Goal: Task Accomplishment & Management: Manage account settings

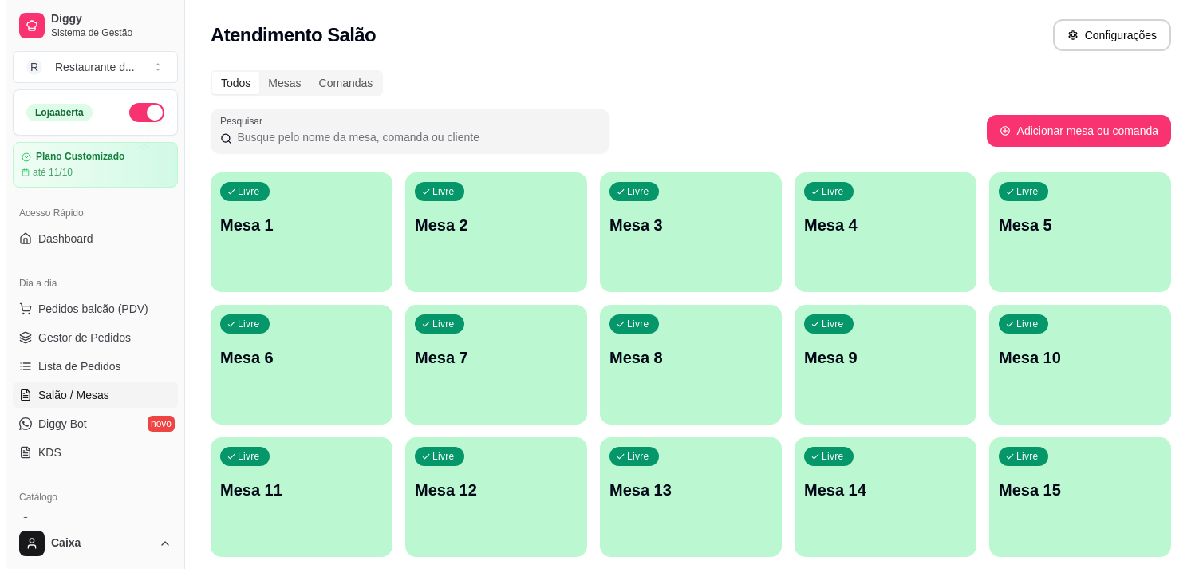
scroll to position [152, 0]
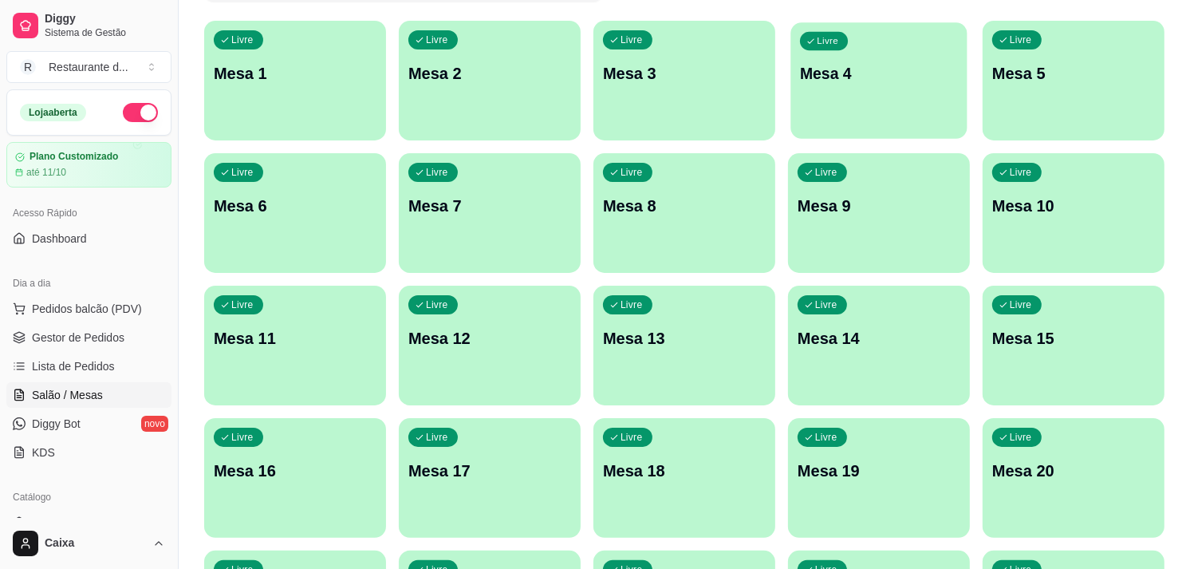
click at [888, 45] on div "Livre Mesa 4" at bounding box center [878, 70] width 176 height 97
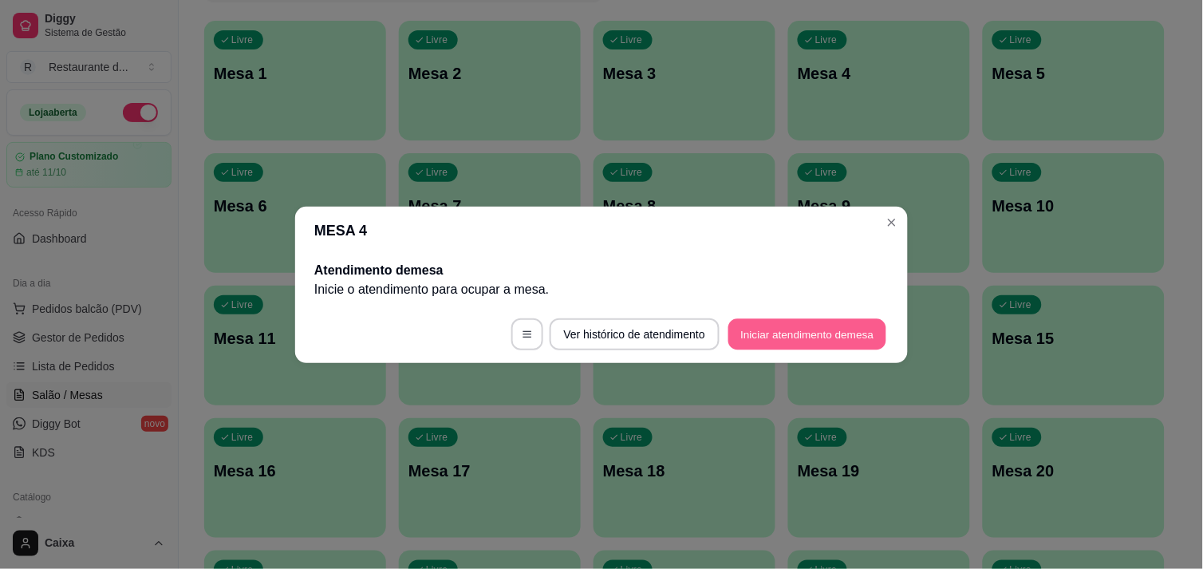
click at [775, 320] on button "Iniciar atendimento de mesa" at bounding box center [807, 333] width 158 height 31
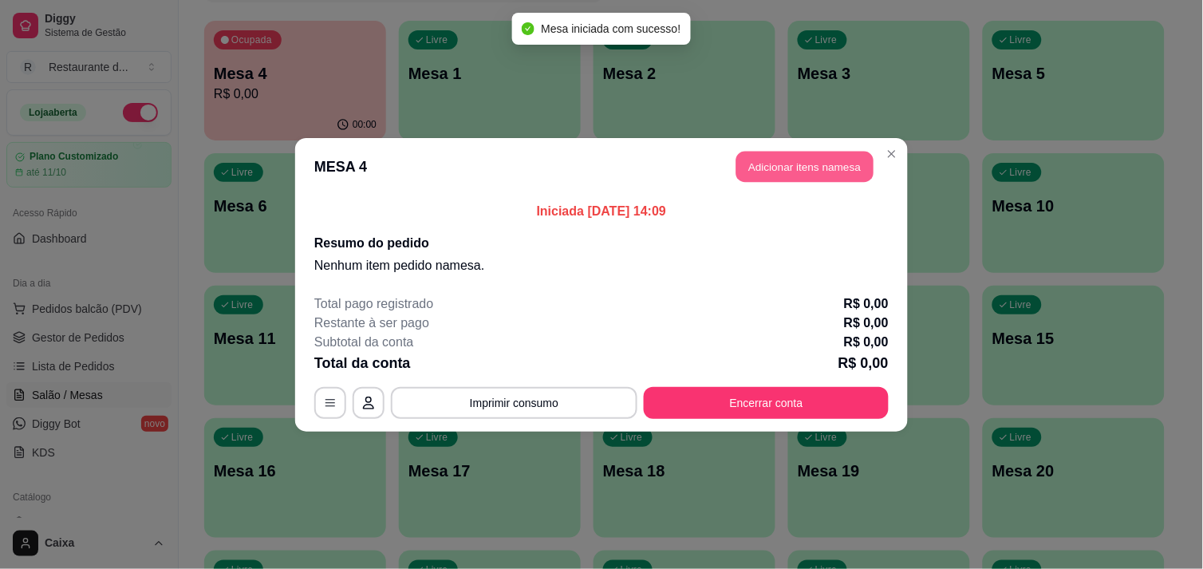
click at [779, 169] on button "Adicionar itens na mesa" at bounding box center [804, 166] width 137 height 31
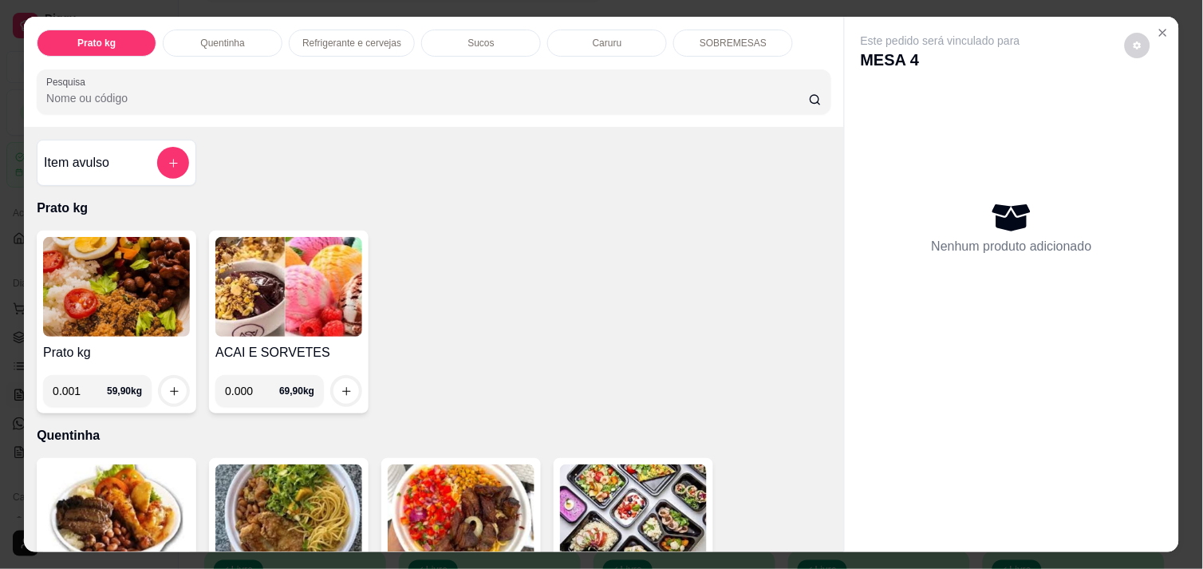
click at [89, 383] on input "0.001" at bounding box center [80, 391] width 54 height 32
type input "0.474"
click at [168, 385] on icon "increase-product-quantity" at bounding box center [174, 391] width 12 height 12
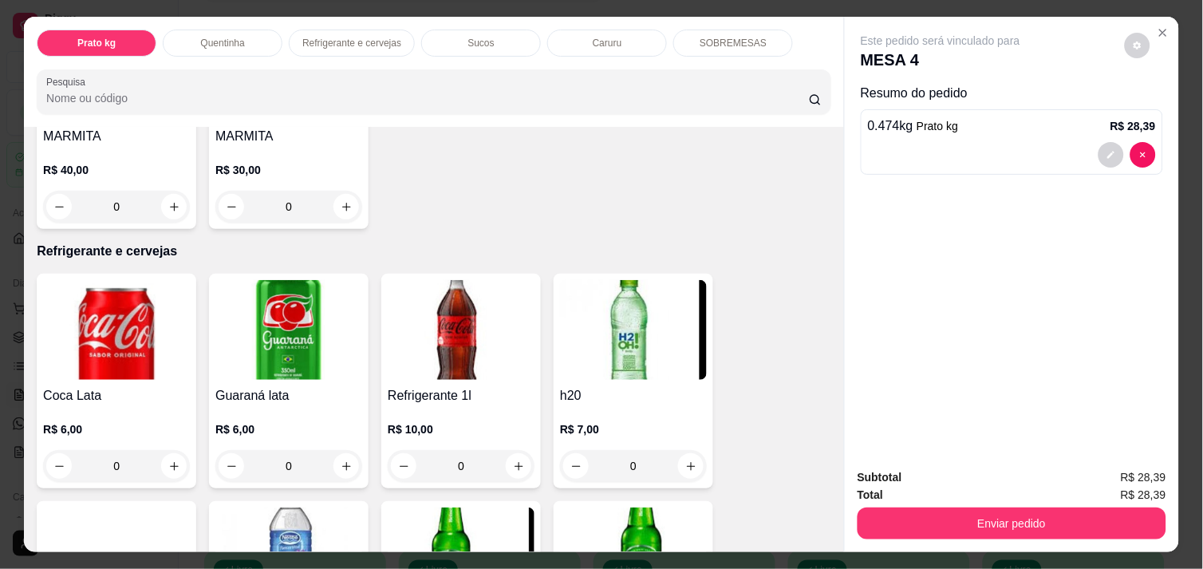
scroll to position [673, 0]
click at [165, 465] on button "increase-product-quantity" at bounding box center [174, 465] width 25 height 25
type input "1"
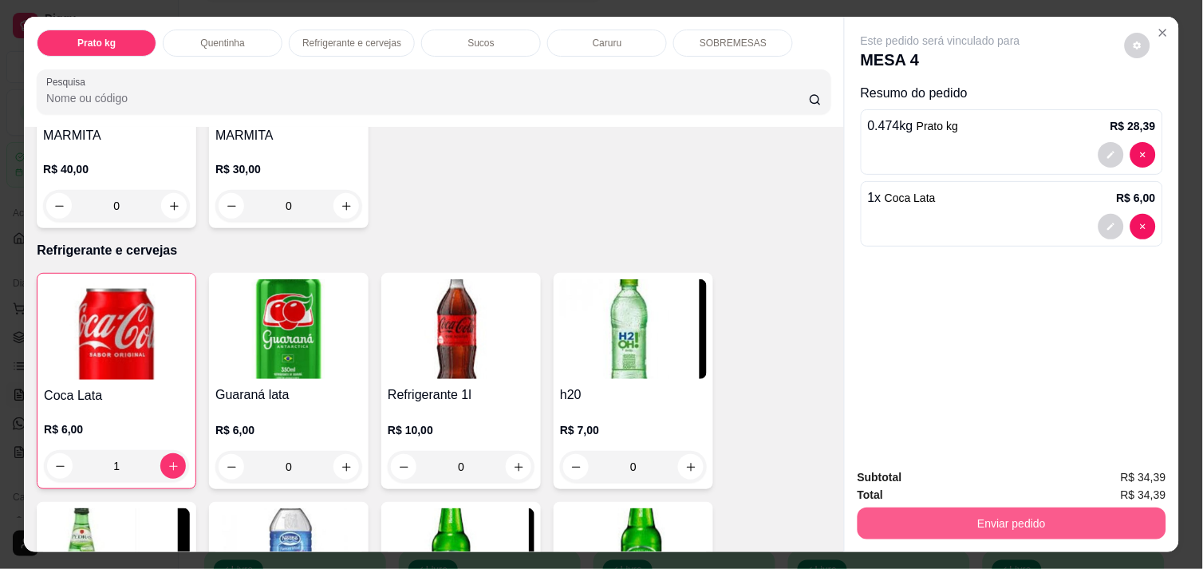
click at [1058, 507] on button "Enviar pedido" at bounding box center [1011, 523] width 309 height 32
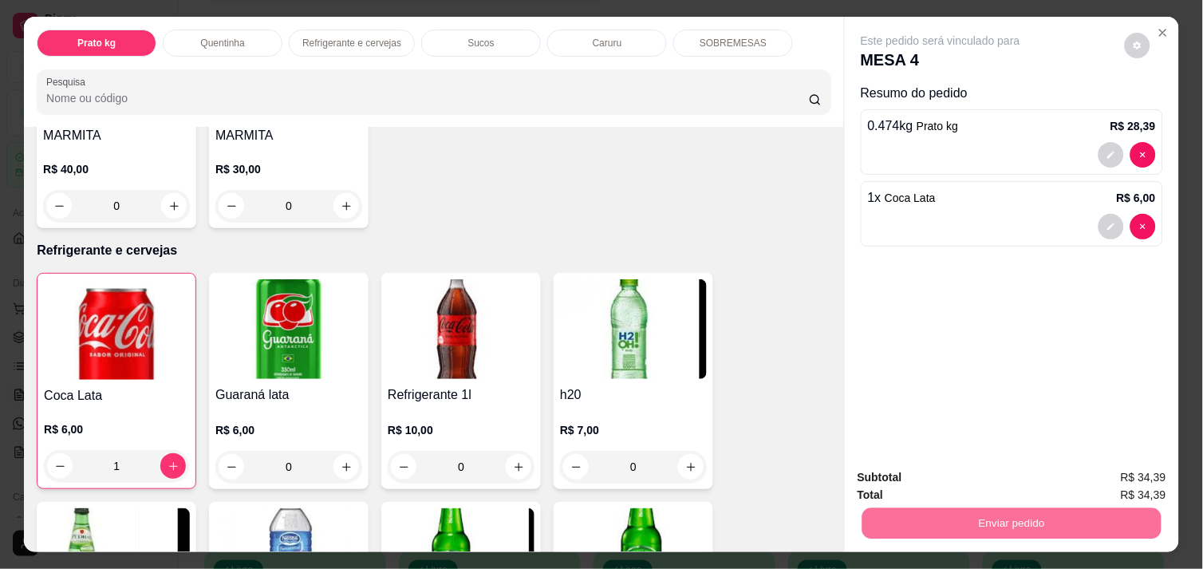
click at [1023, 480] on button "Não registrar e enviar pedido" at bounding box center [958, 478] width 161 height 30
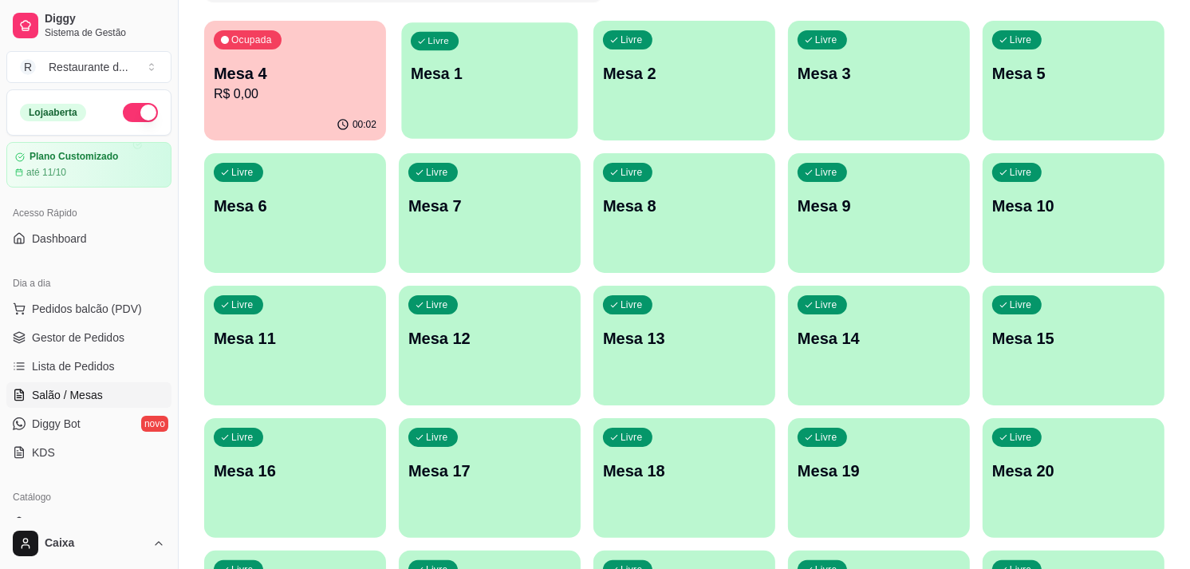
click at [519, 81] on p "Mesa 1" at bounding box center [490, 74] width 158 height 22
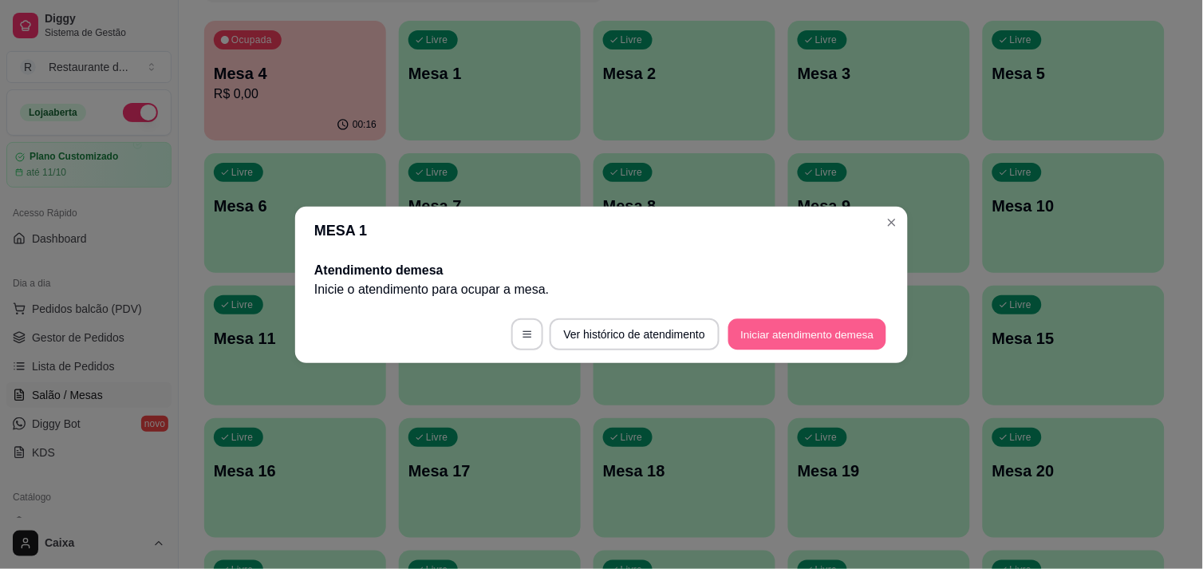
click at [766, 323] on button "Iniciar atendimento de mesa" at bounding box center [807, 333] width 158 height 31
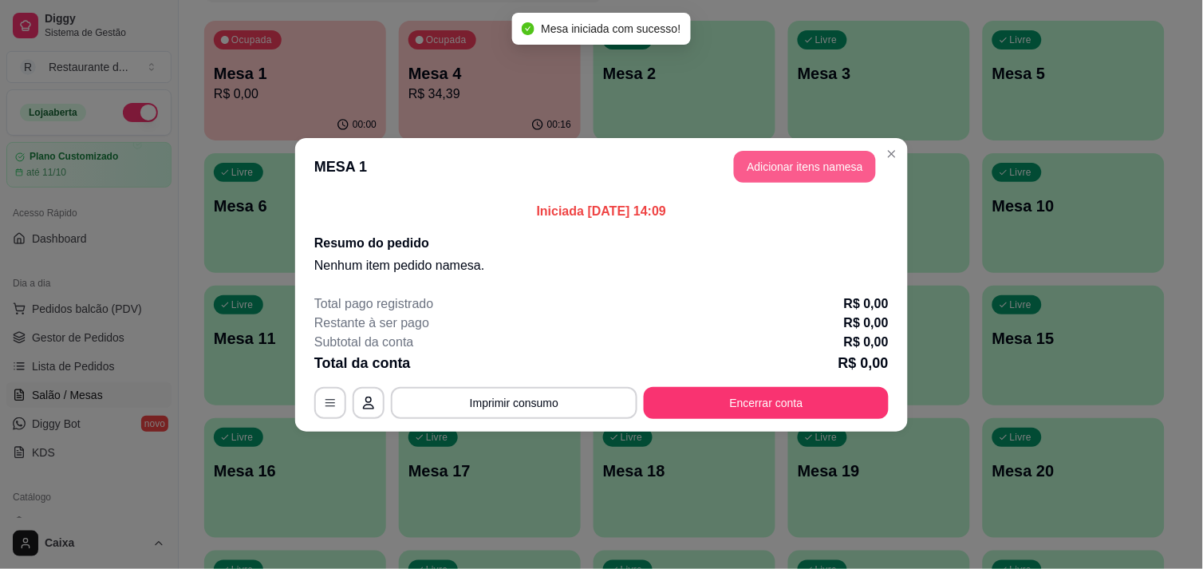
click at [786, 161] on button "Adicionar itens na mesa" at bounding box center [805, 167] width 142 height 32
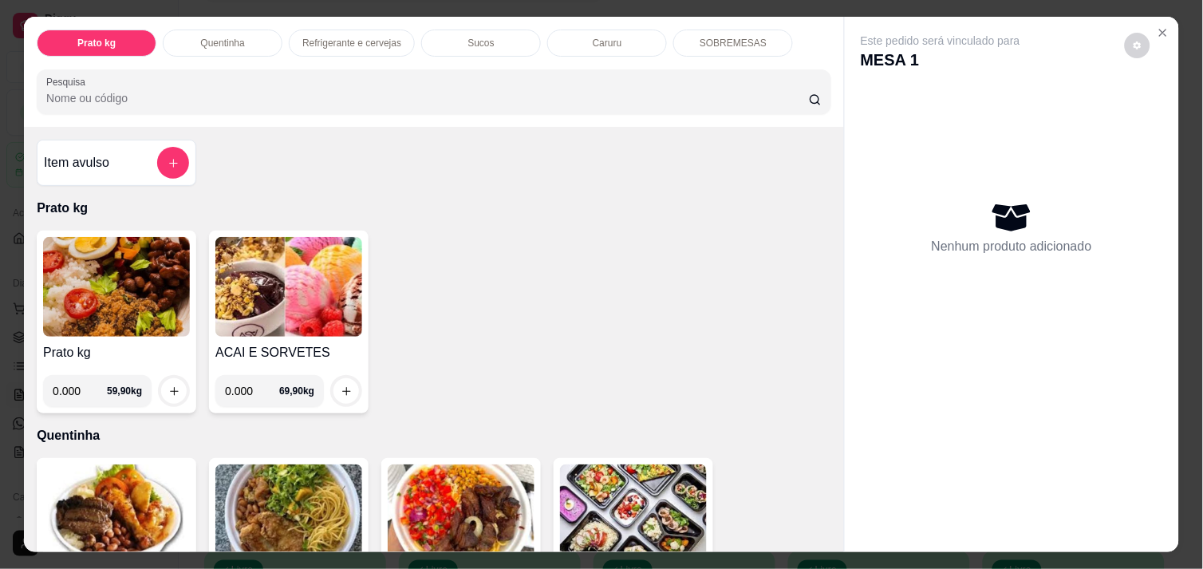
click at [250, 388] on input "0.000" at bounding box center [252, 391] width 54 height 32
type input "0.354"
click at [341, 385] on icon "increase-product-quantity" at bounding box center [347, 391] width 12 height 12
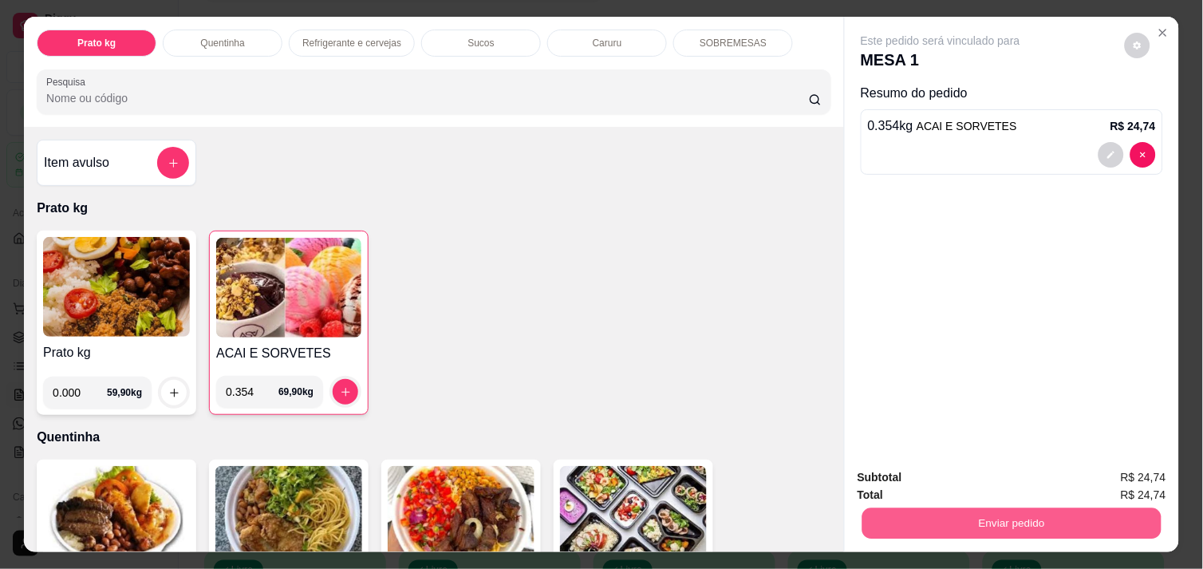
click at [944, 519] on button "Enviar pedido" at bounding box center [1011, 522] width 299 height 31
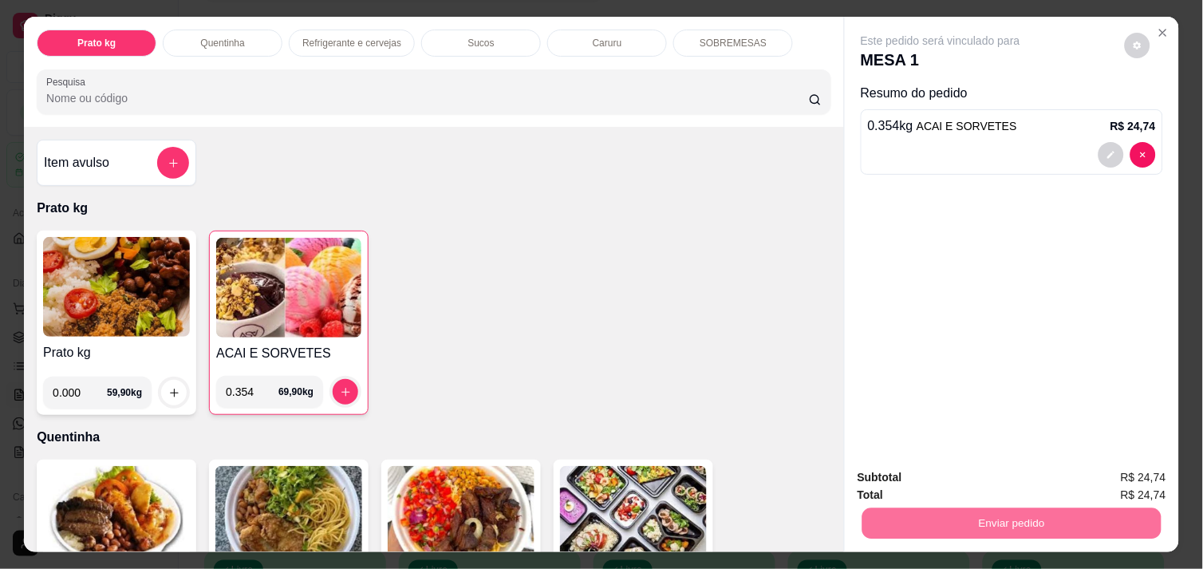
click at [946, 473] on button "Não registrar e enviar pedido" at bounding box center [958, 478] width 161 height 30
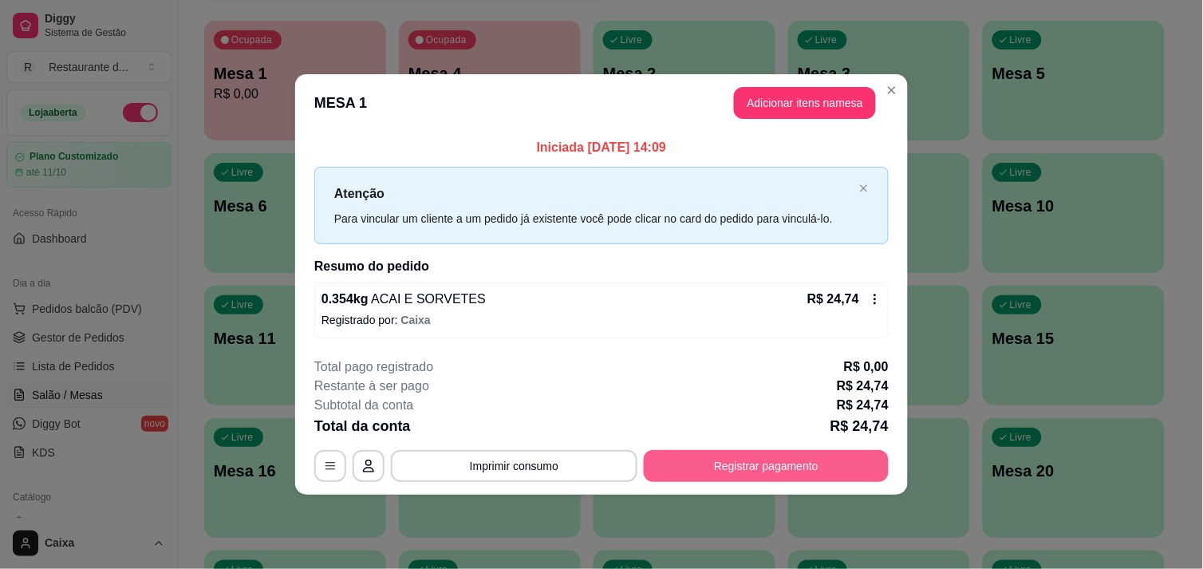
click at [748, 471] on button "Registrar pagamento" at bounding box center [766, 466] width 245 height 32
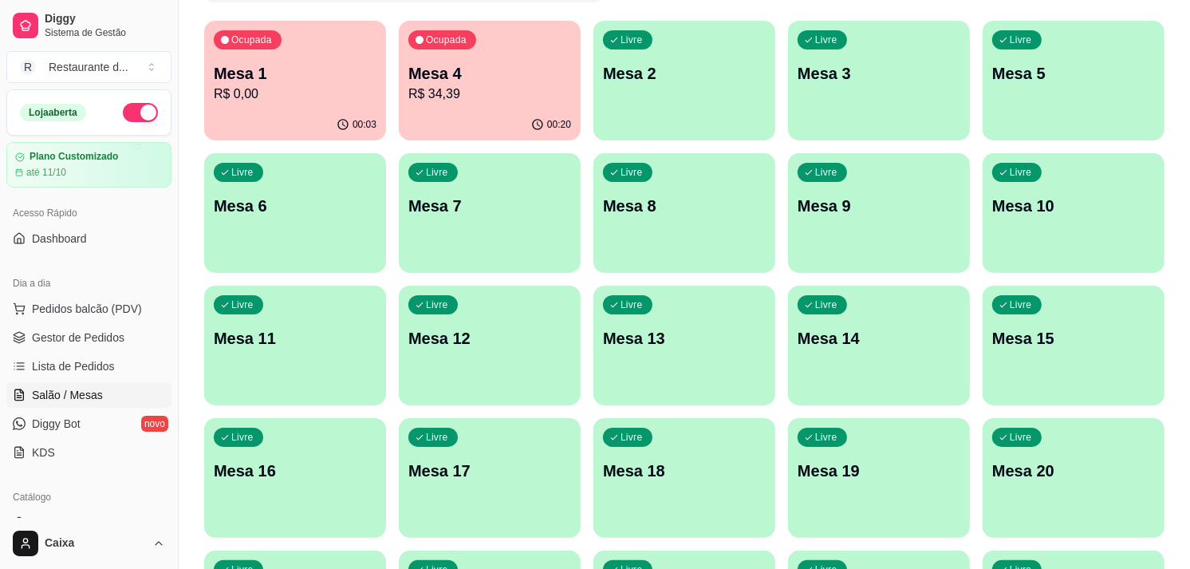
click at [504, 65] on p "Mesa 4" at bounding box center [489, 73] width 163 height 22
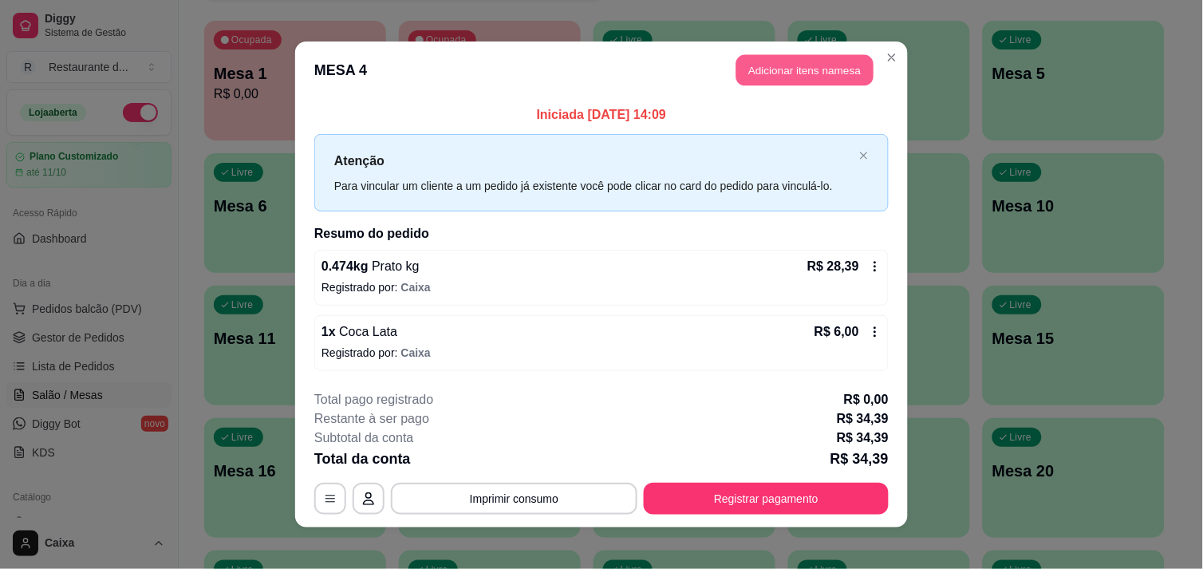
click at [788, 77] on button "Adicionar itens na mesa" at bounding box center [804, 70] width 137 height 31
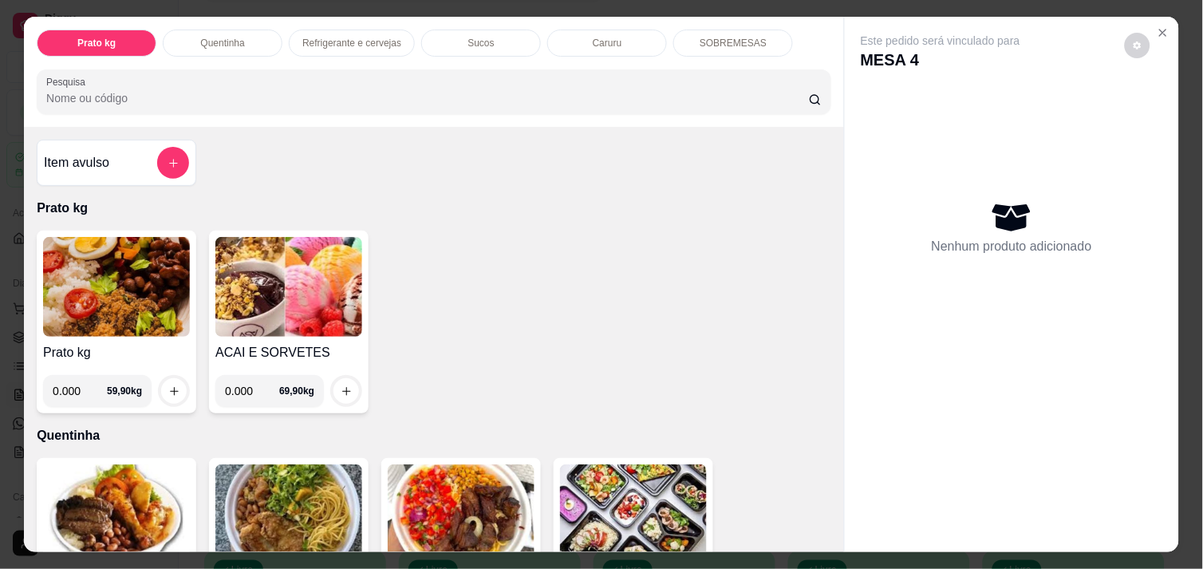
click at [250, 386] on input "0.000" at bounding box center [252, 391] width 54 height 32
type input "0.084"
click at [347, 380] on button "increase-product-quantity" at bounding box center [346, 391] width 25 height 25
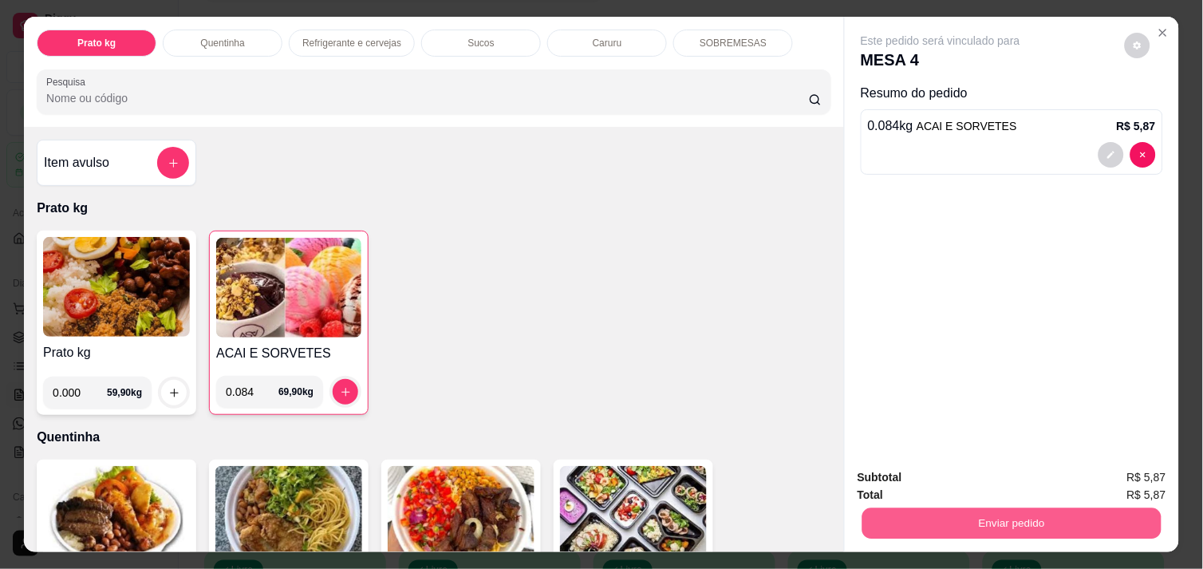
click at [939, 514] on button "Enviar pedido" at bounding box center [1011, 522] width 299 height 31
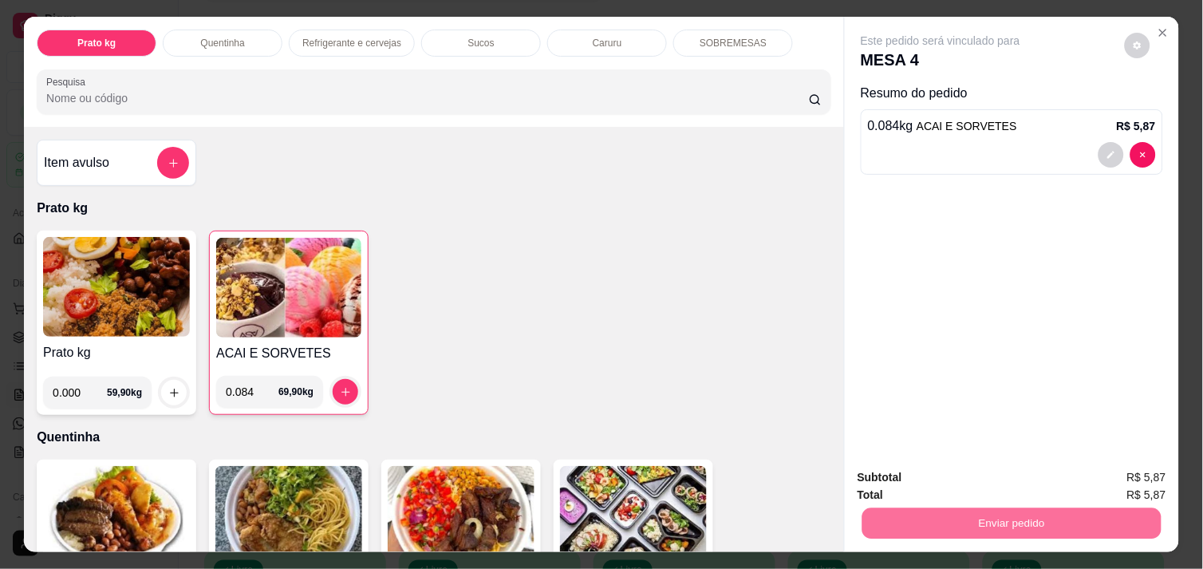
click at [934, 483] on button "Não registrar e enviar pedido" at bounding box center [958, 478] width 161 height 30
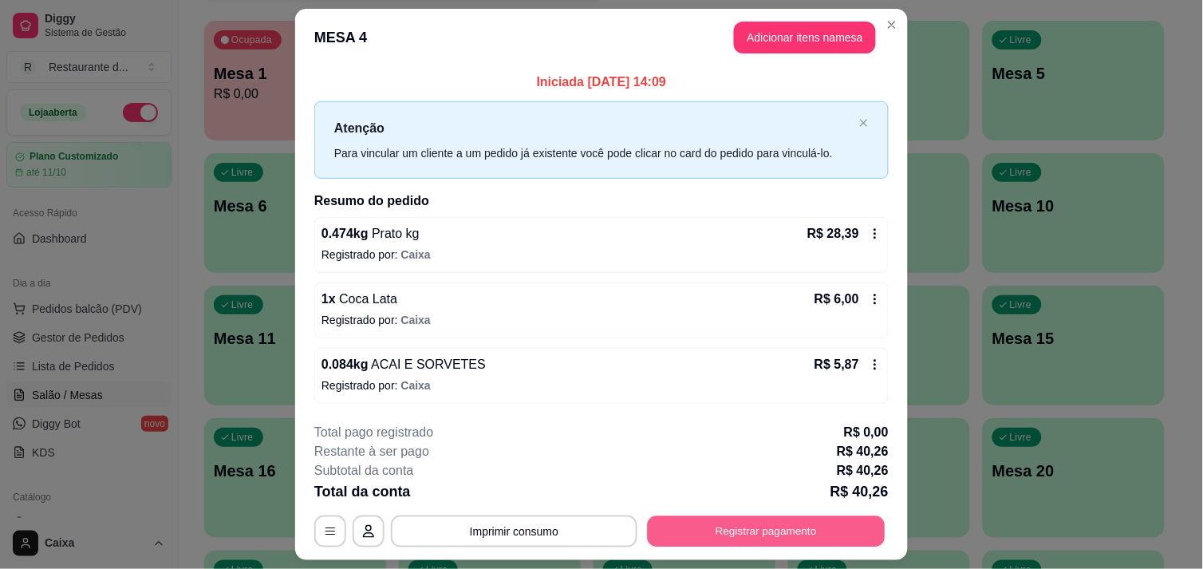
click at [846, 528] on button "Registrar pagamento" at bounding box center [767, 531] width 238 height 31
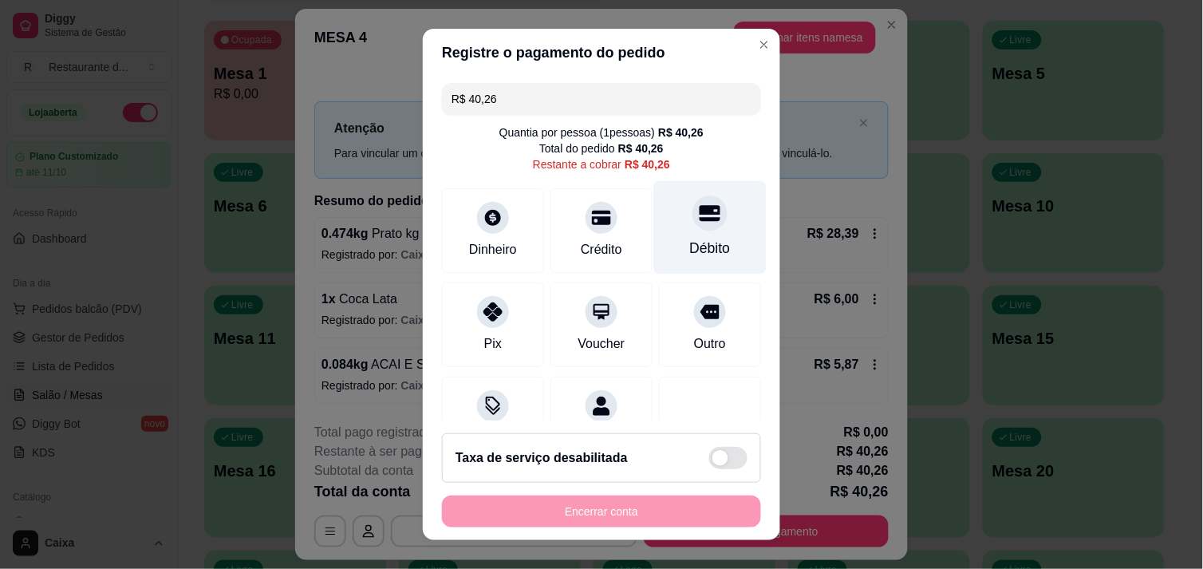
click at [692, 238] on div "Débito" at bounding box center [710, 248] width 41 height 21
type input "R$ 0,00"
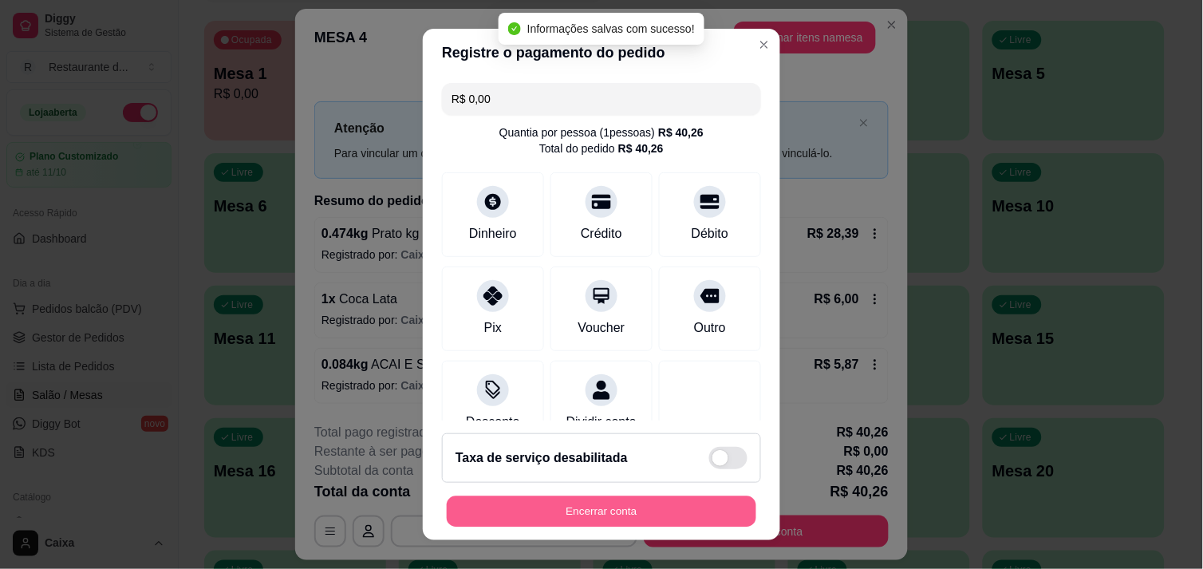
click at [574, 518] on button "Encerrar conta" at bounding box center [601, 511] width 309 height 31
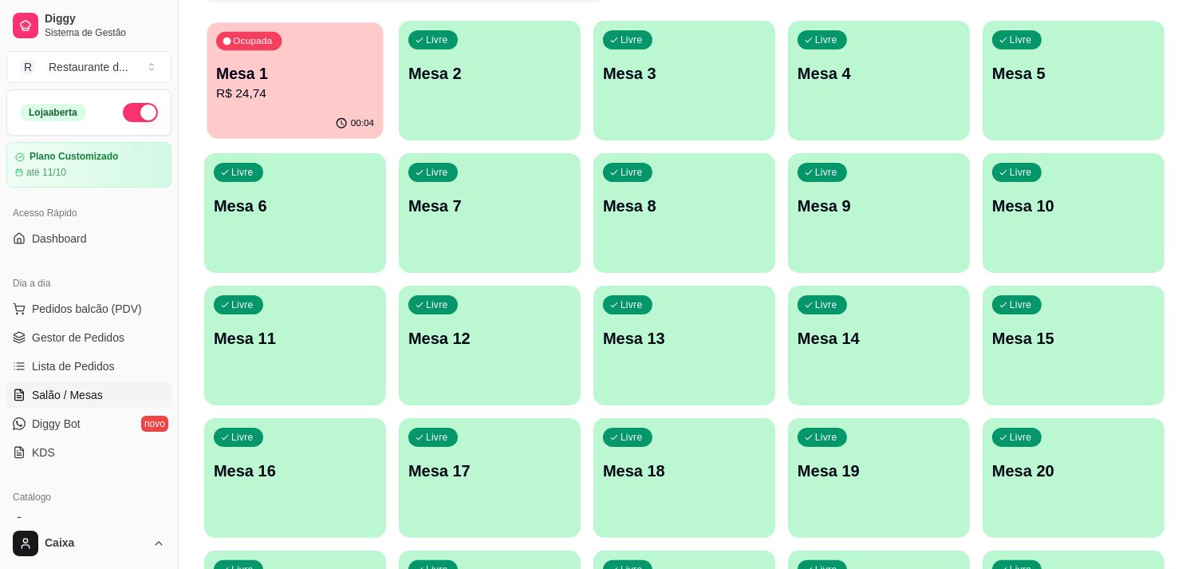
click at [275, 91] on p "R$ 24,74" at bounding box center [295, 94] width 158 height 18
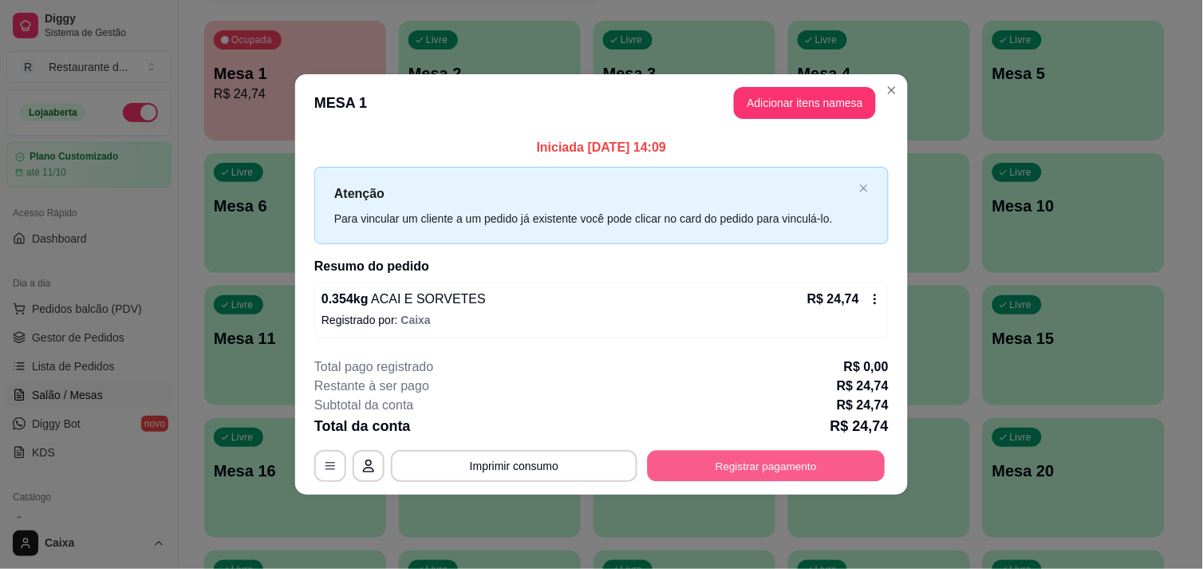
click at [766, 456] on button "Registrar pagamento" at bounding box center [767, 466] width 238 height 31
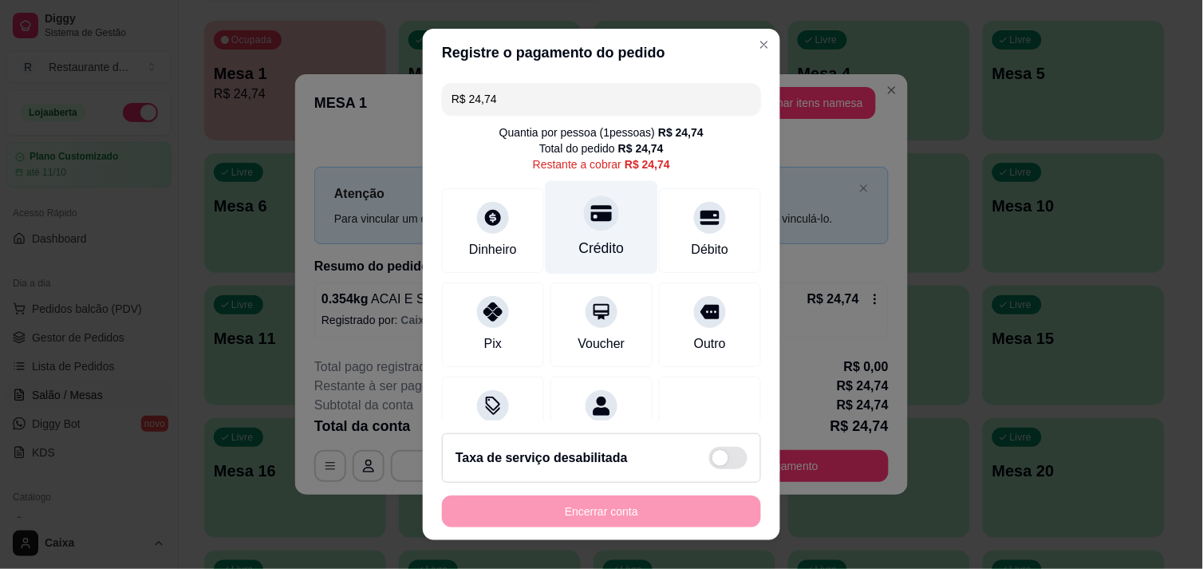
click at [579, 241] on div "Crédito" at bounding box center [601, 248] width 45 height 21
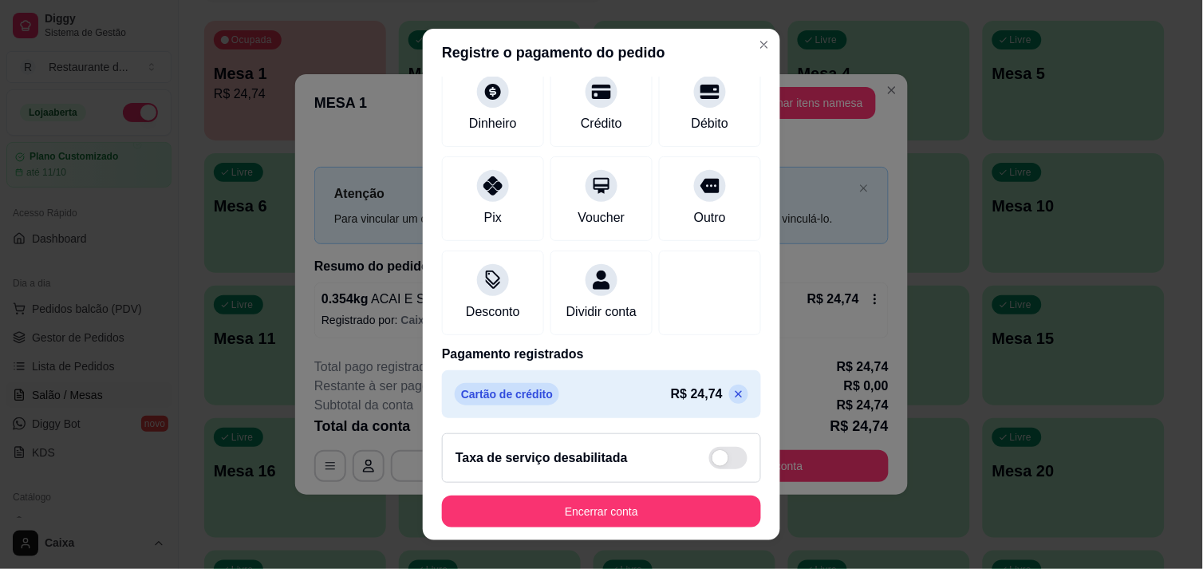
scroll to position [132, 0]
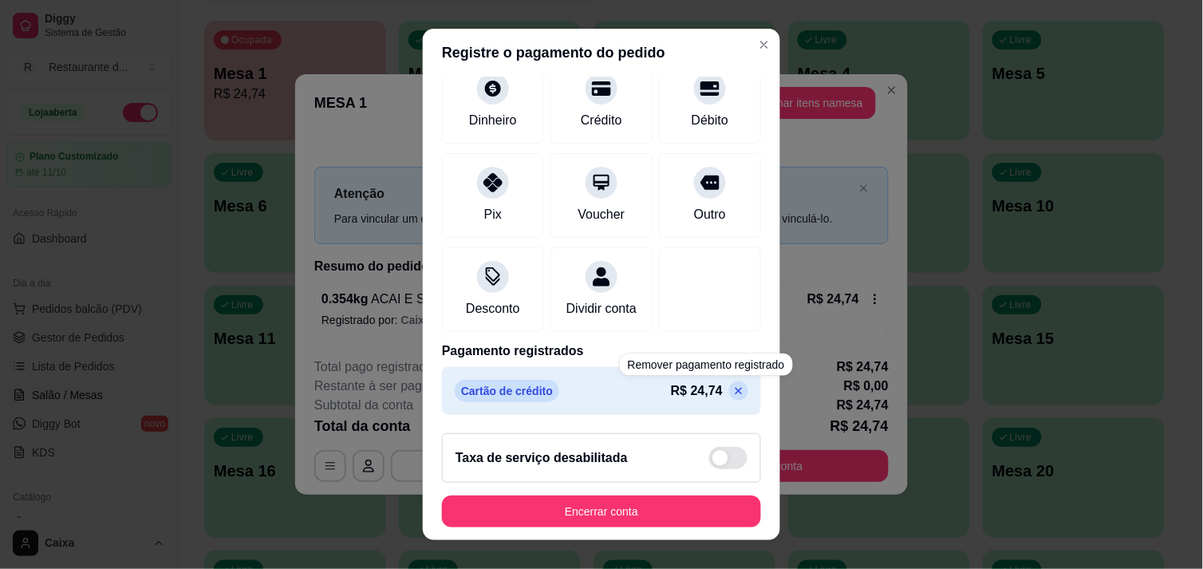
click at [735, 391] on icon at bounding box center [738, 390] width 7 height 7
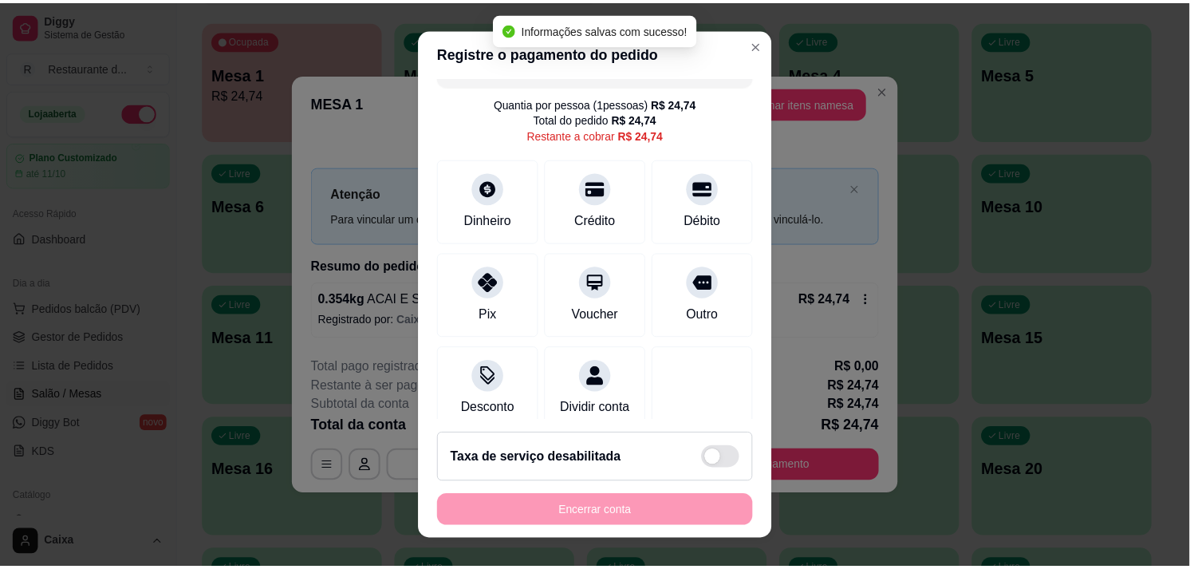
scroll to position [0, 0]
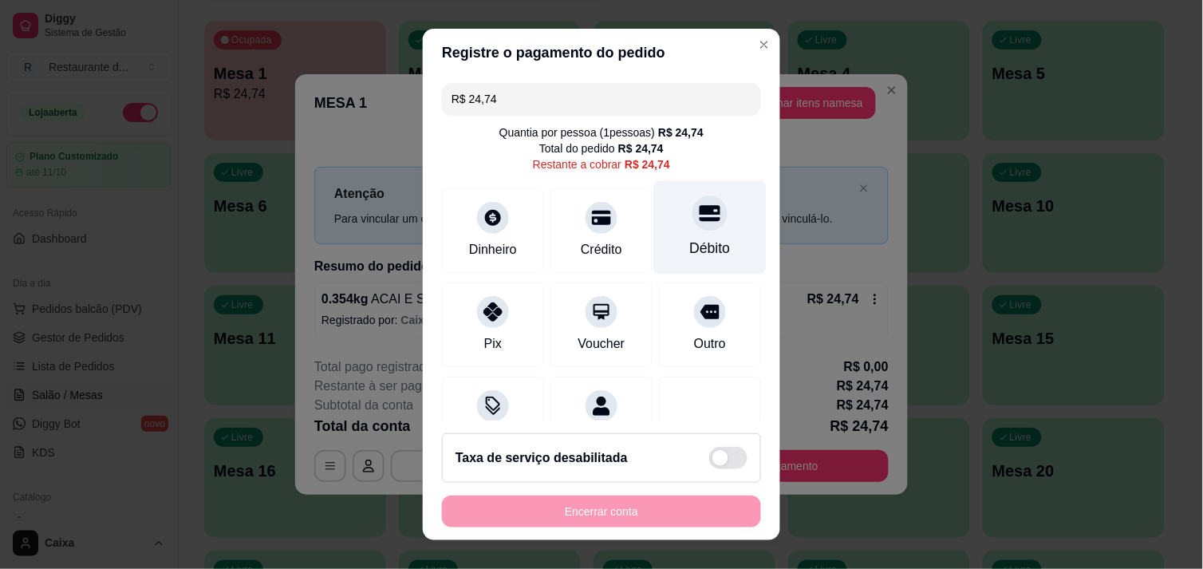
click at [700, 214] on icon at bounding box center [710, 213] width 21 height 21
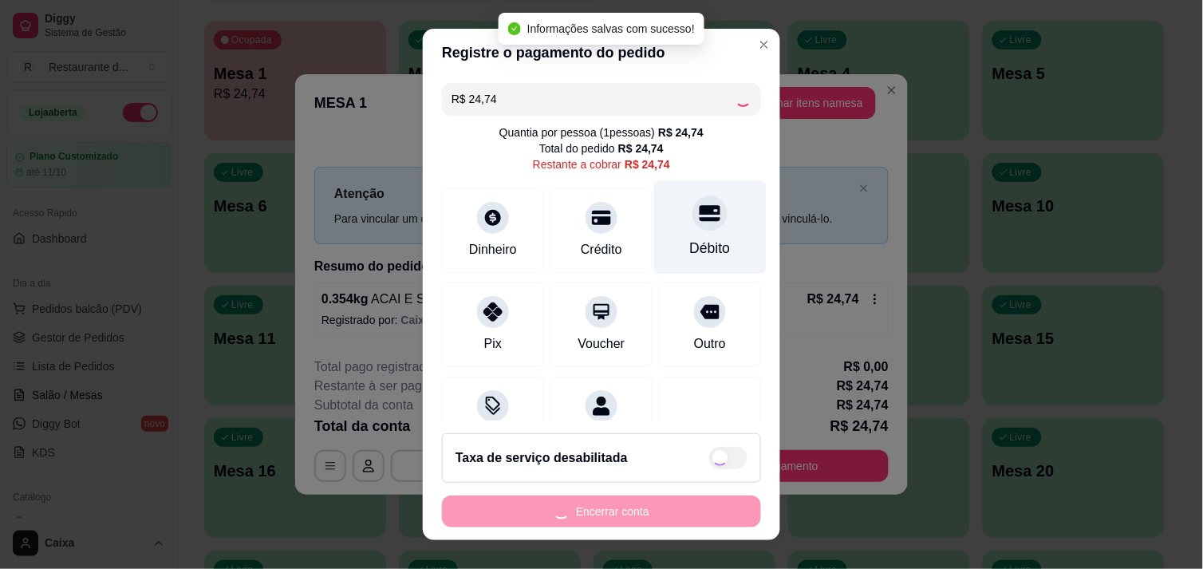
type input "R$ 0,00"
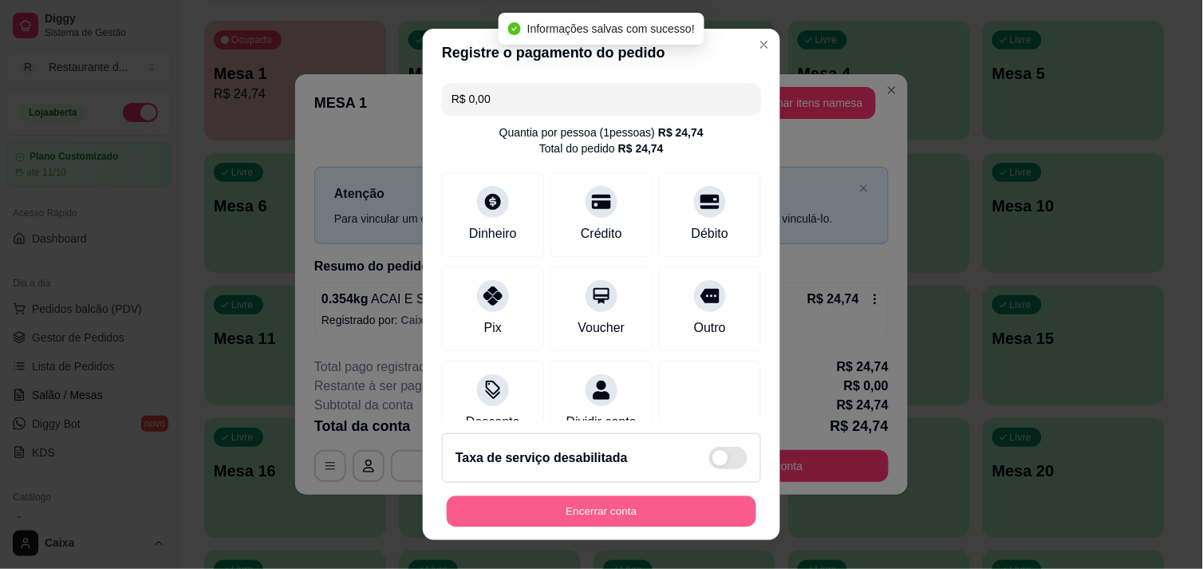
click at [554, 509] on button "Encerrar conta" at bounding box center [601, 511] width 309 height 31
